Goal: Check status: Check status

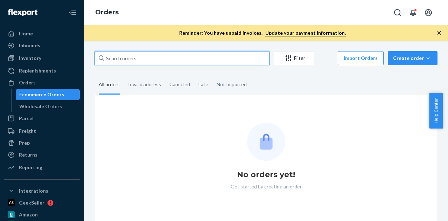
click at [167, 62] on input "text" at bounding box center [181, 58] width 175 height 14
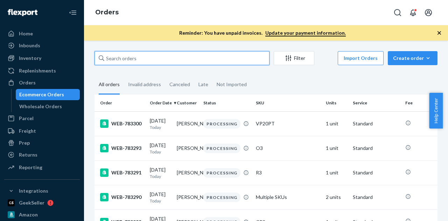
paste input "778454"
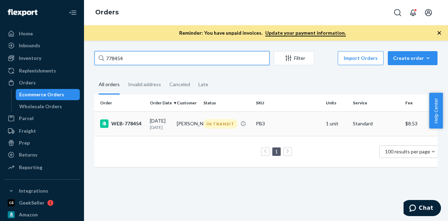
type input "778454"
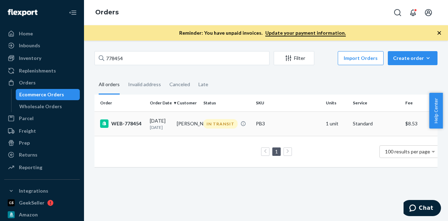
click at [135, 119] on td "WEB-778454" at bounding box center [120, 123] width 52 height 24
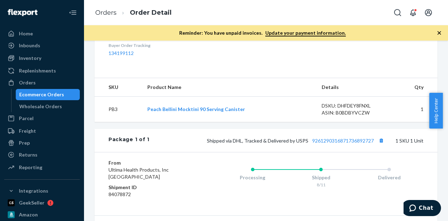
scroll to position [297, 0]
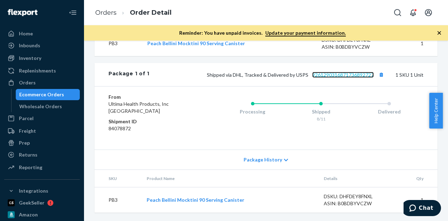
click at [321, 76] on link "9261290316871736892727" at bounding box center [343, 75] width 62 height 6
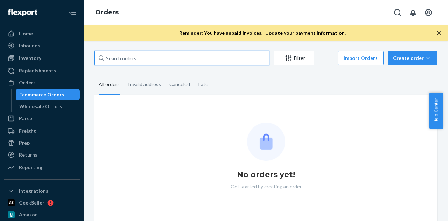
click at [178, 60] on input "text" at bounding box center [181, 58] width 175 height 14
paste input "[EMAIL_ADDRESS][DOMAIN_NAME]"
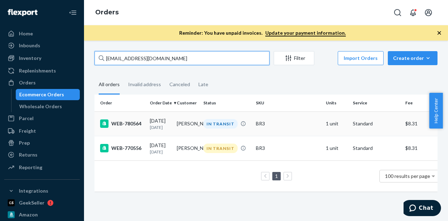
type input "[EMAIL_ADDRESS][DOMAIN_NAME]"
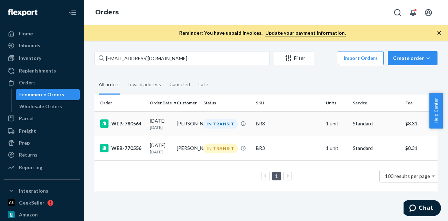
click at [129, 132] on td "WEB-780564" at bounding box center [120, 123] width 52 height 24
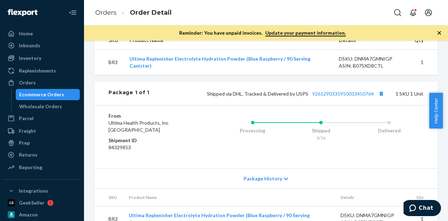
scroll to position [275, 0]
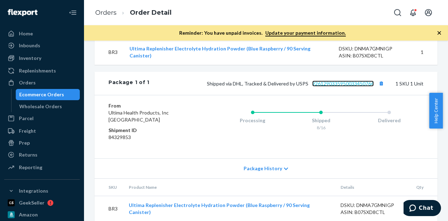
click at [327, 86] on link "9261290335950033450764" at bounding box center [343, 83] width 62 height 6
